Goal: Task Accomplishment & Management: Manage account settings

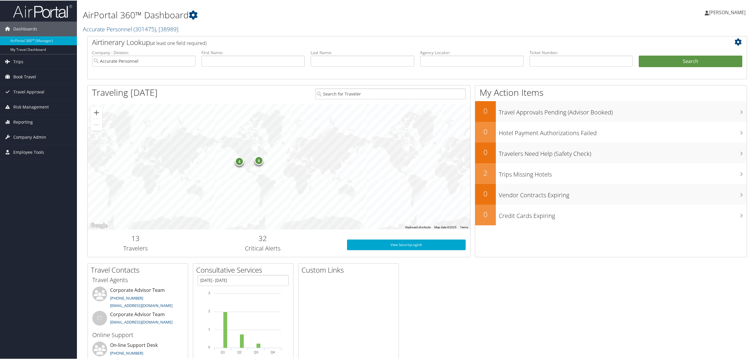
click at [730, 6] on link "[PERSON_NAME]" at bounding box center [728, 12] width 47 height 18
click at [702, 49] on link "View Travel Profile" at bounding box center [712, 53] width 66 height 10
